Goal: Information Seeking & Learning: Find specific fact

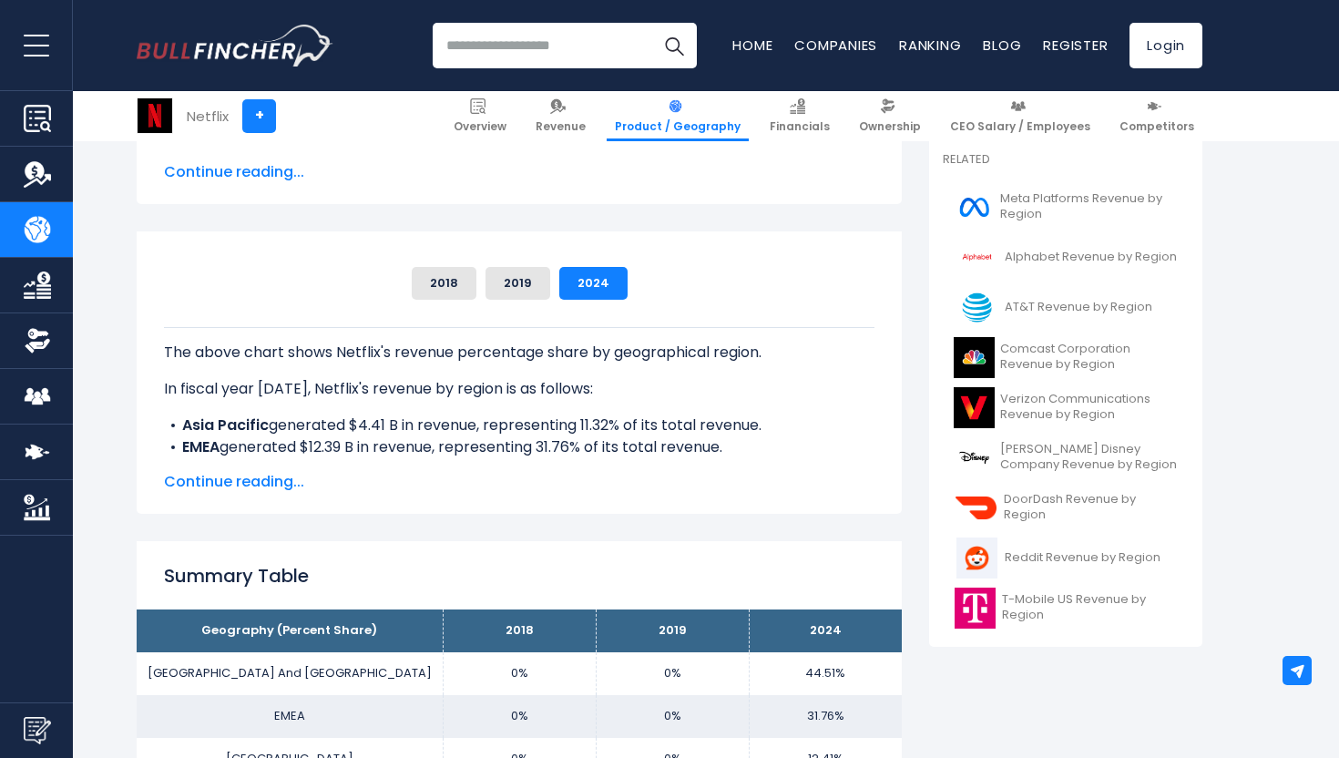
scroll to position [700, 0]
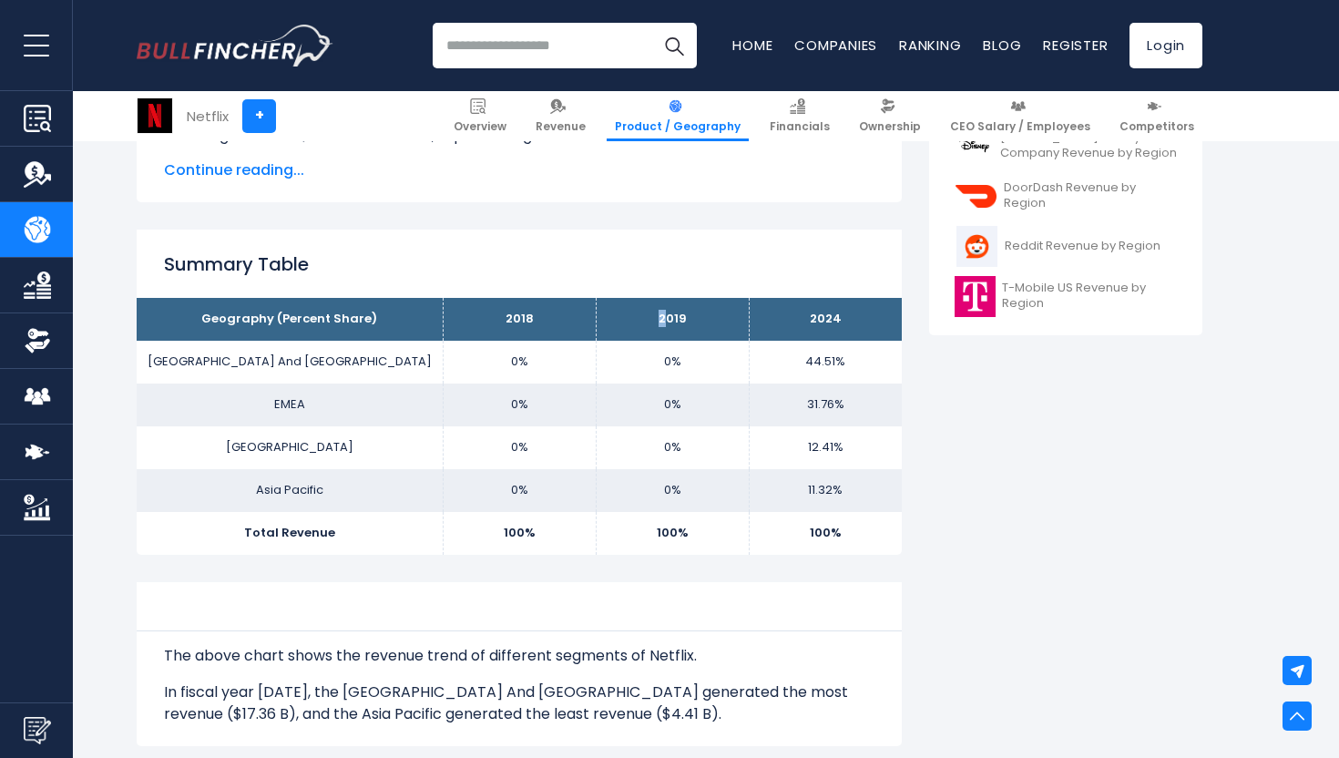
drag, startPoint x: 660, startPoint y: 325, endPoint x: 675, endPoint y: 325, distance: 15.5
click at [675, 325] on th "2019" at bounding box center [672, 319] width 153 height 43
drag, startPoint x: 808, startPoint y: 363, endPoint x: 834, endPoint y: 363, distance: 26.4
click at [833, 363] on td "44.51%" at bounding box center [825, 362] width 153 height 43
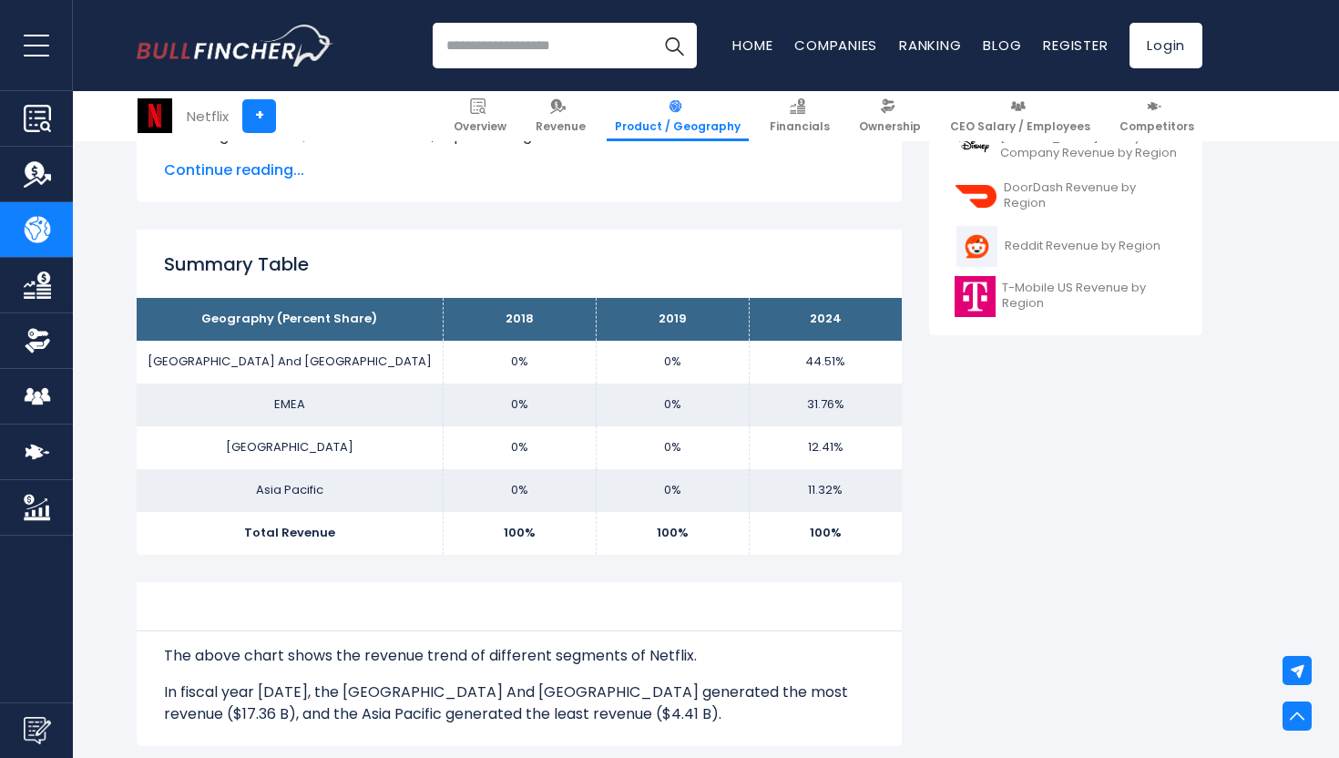
drag, startPoint x: 834, startPoint y: 363, endPoint x: 820, endPoint y: 402, distance: 40.9
click at [834, 364] on td "44.51%" at bounding box center [825, 362] width 153 height 43
drag, startPoint x: 819, startPoint y: 402, endPoint x: 841, endPoint y: 402, distance: 21.9
click at [841, 402] on td "31.76%" at bounding box center [825, 405] width 153 height 43
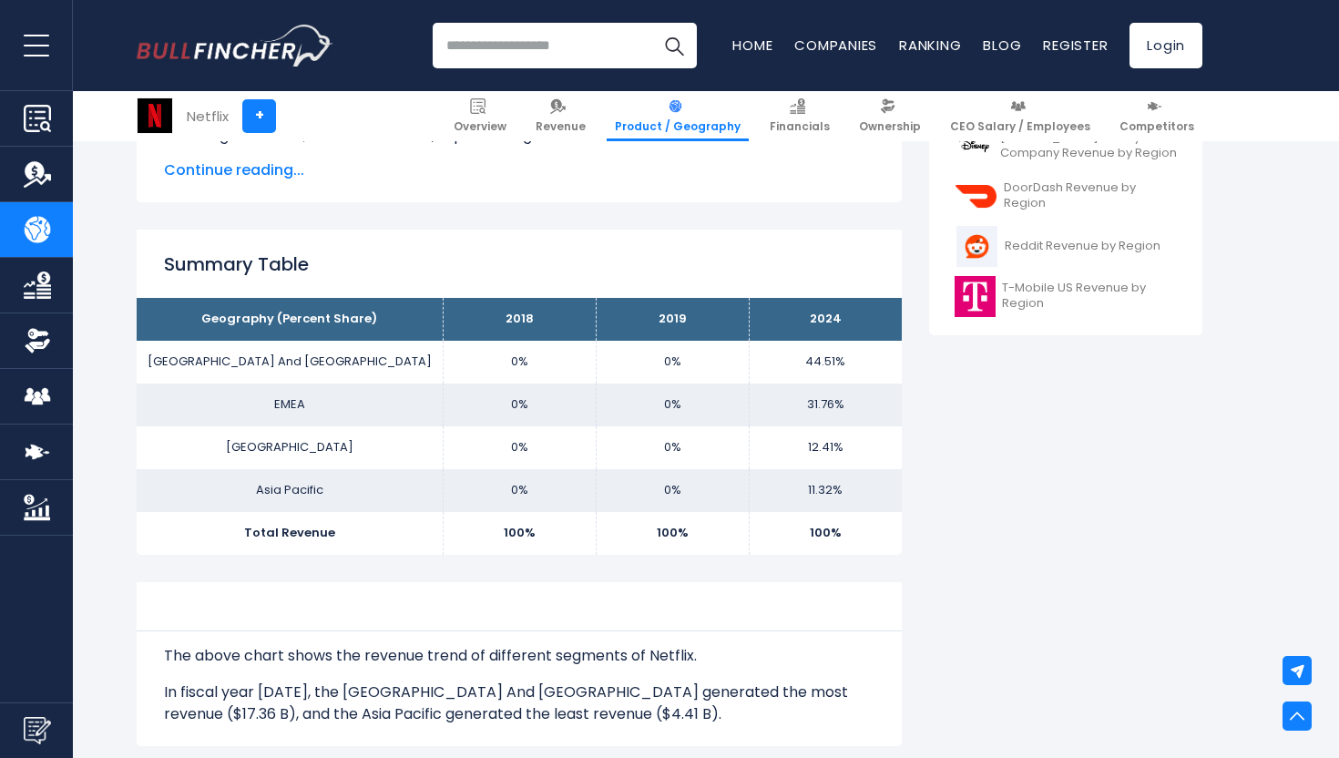
drag, startPoint x: 814, startPoint y: 453, endPoint x: 845, endPoint y: 451, distance: 30.1
click at [839, 451] on td "12.41%" at bounding box center [825, 447] width 153 height 43
click at [845, 451] on td "12.41%" at bounding box center [825, 447] width 153 height 43
drag, startPoint x: 817, startPoint y: 480, endPoint x: 829, endPoint y: 480, distance: 11.8
click at [828, 480] on td "11.32%" at bounding box center [825, 490] width 153 height 43
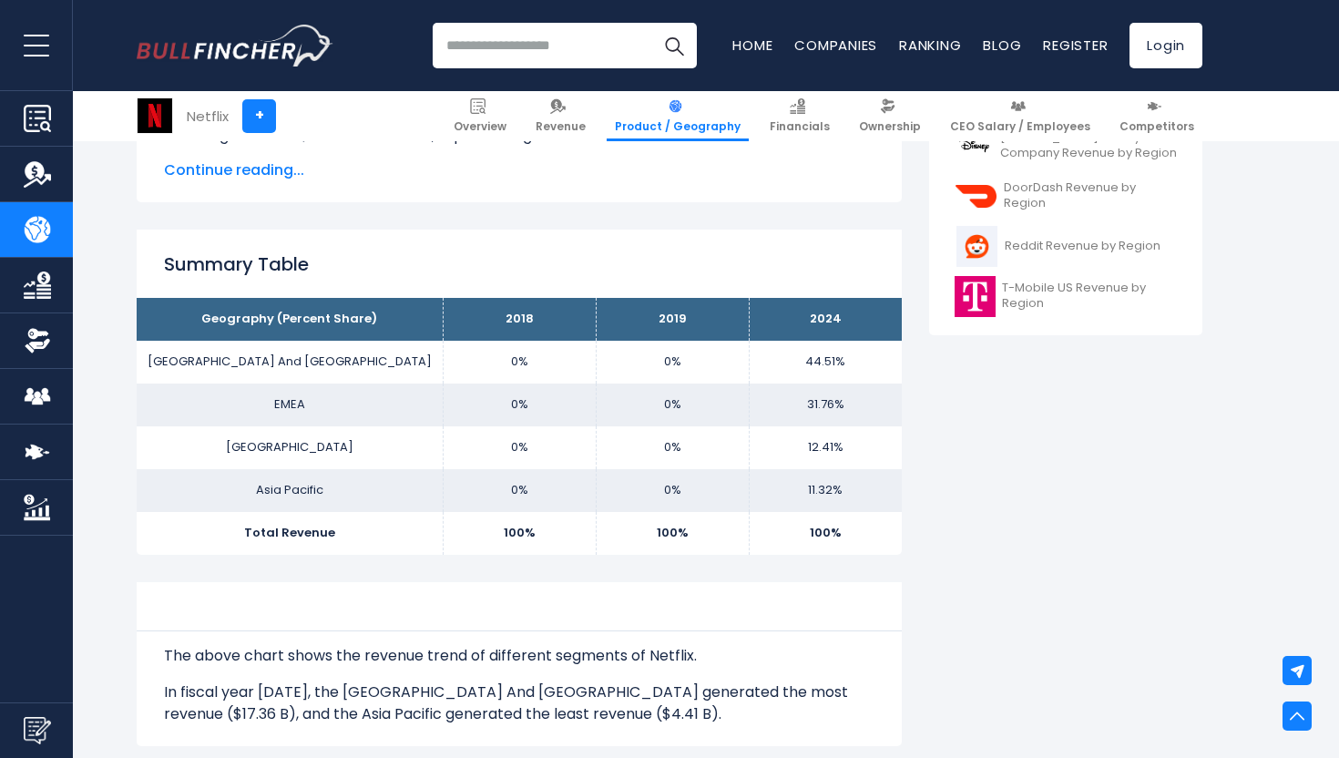
click at [829, 480] on td "11.32%" at bounding box center [825, 490] width 153 height 43
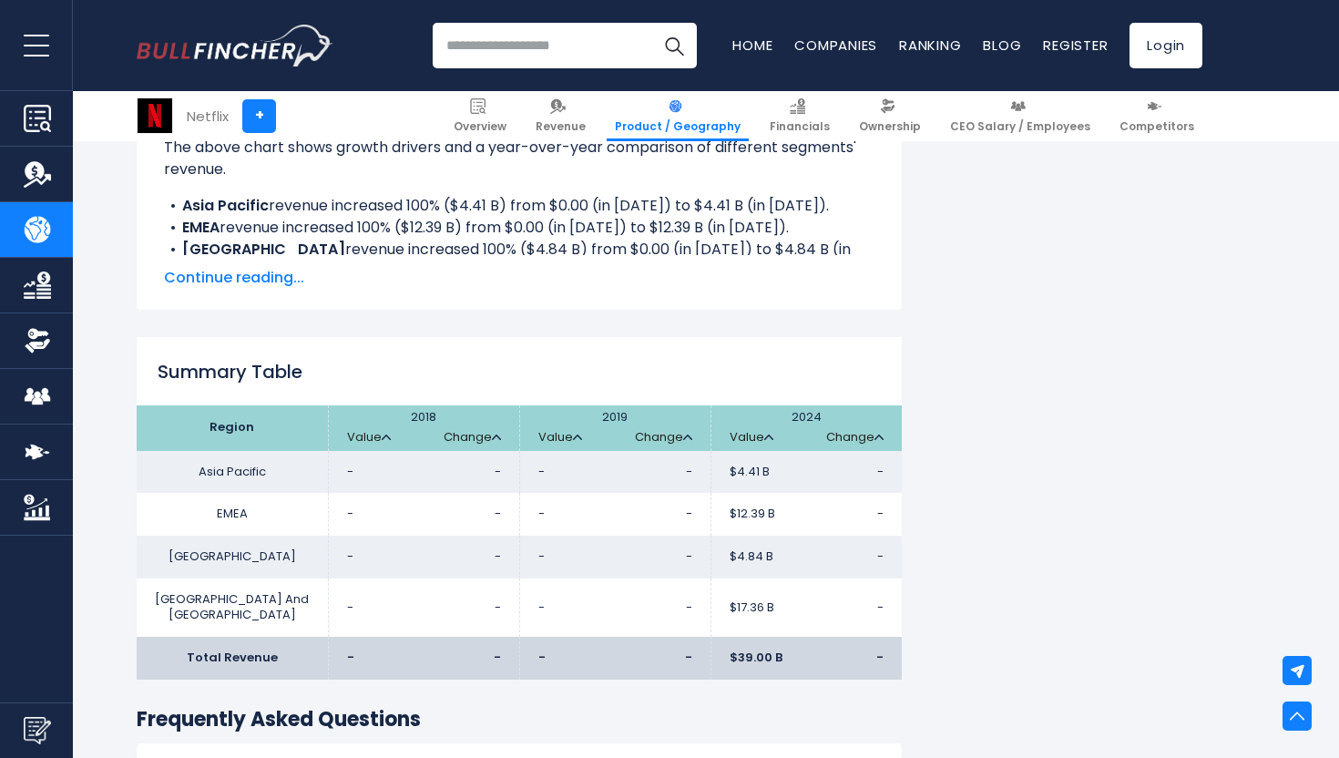
scroll to position [1360, 0]
